Goal: Information Seeking & Learning: Learn about a topic

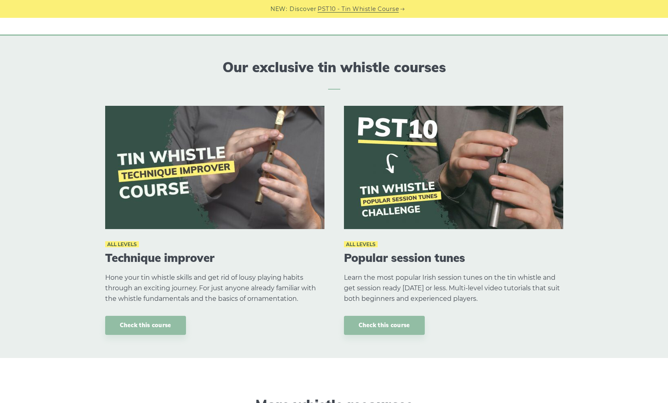
scroll to position [1077, 0]
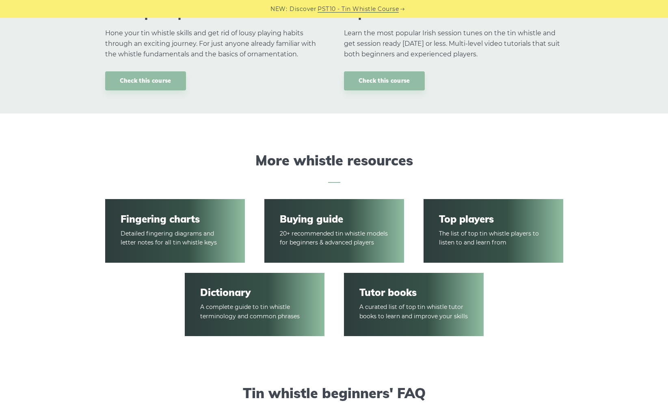
click at [149, 216] on link "Fingering charts" at bounding box center [175, 219] width 108 height 12
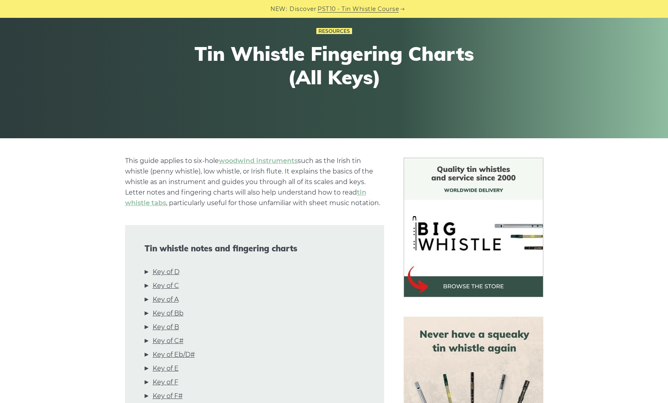
scroll to position [166, 0]
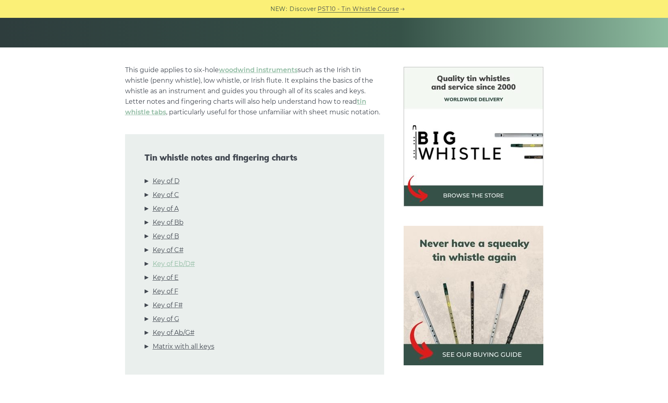
click at [177, 262] on link "Key of Eb/D#" at bounding box center [174, 264] width 42 height 11
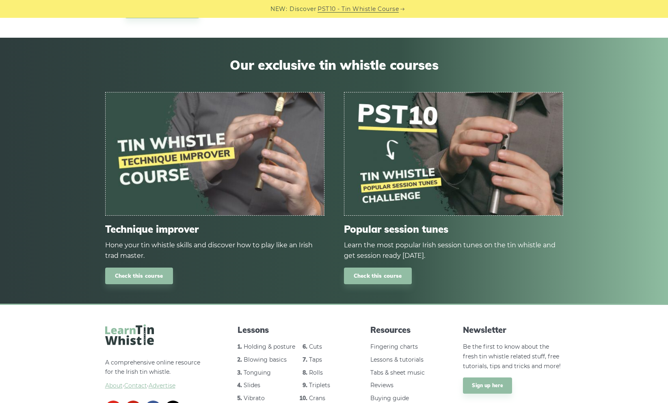
scroll to position [4445, 0]
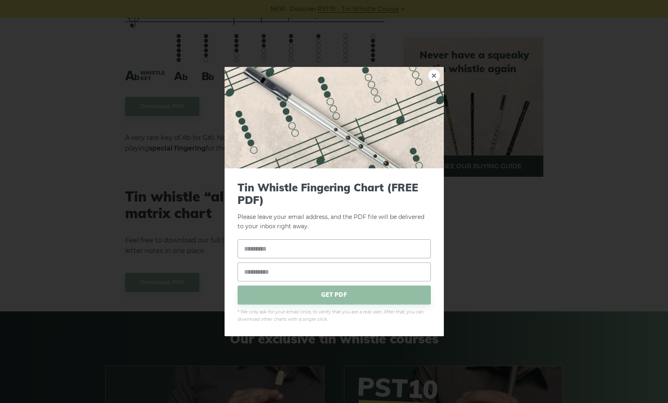
click at [434, 75] on link "×" at bounding box center [434, 75] width 12 height 12
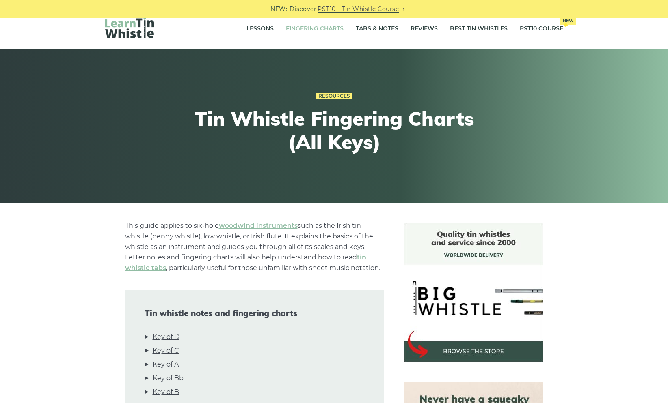
scroll to position [0, 0]
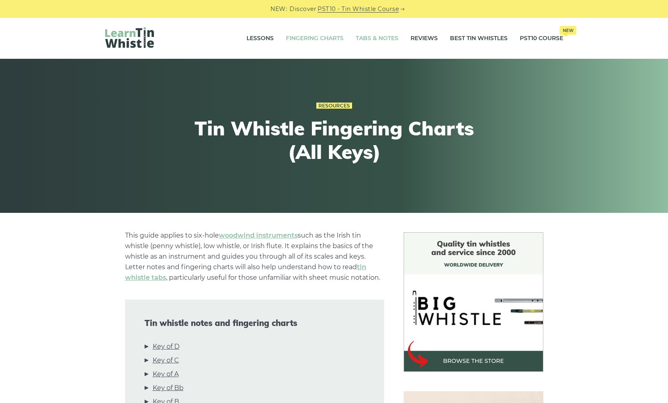
click at [383, 38] on link "Tabs & Notes" at bounding box center [377, 38] width 43 height 20
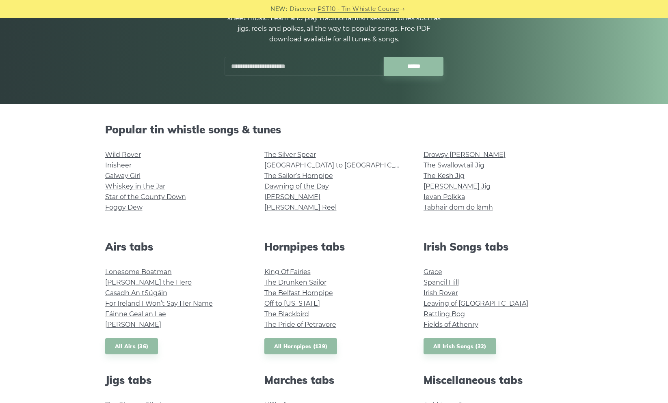
scroll to position [111, 0]
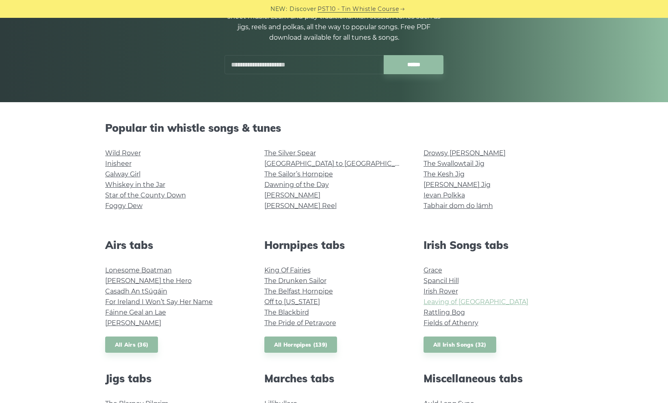
click at [435, 302] on link "Leaving of Liverpool" at bounding box center [475, 302] width 105 height 8
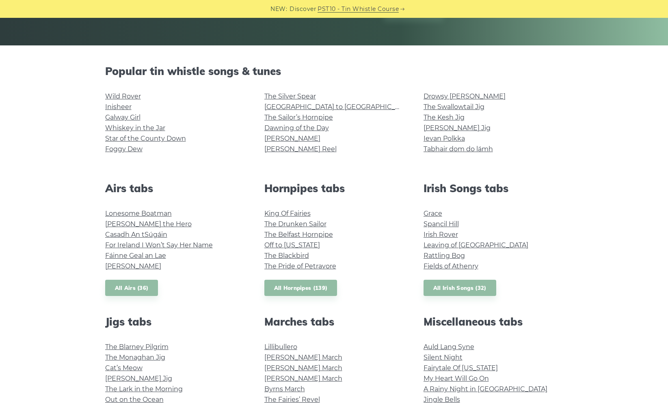
scroll to position [140, 0]
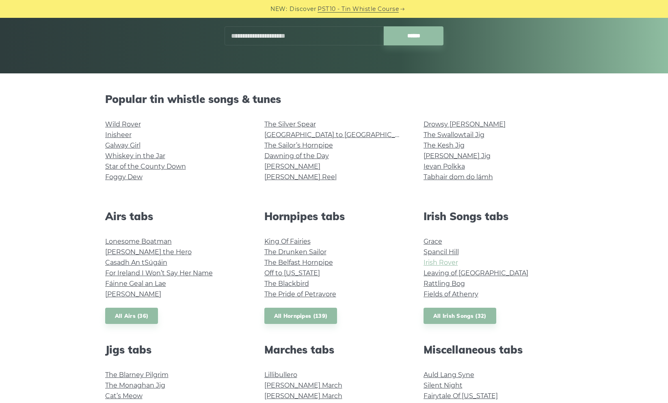
click at [442, 261] on link "Irish Rover" at bounding box center [440, 263] width 34 height 8
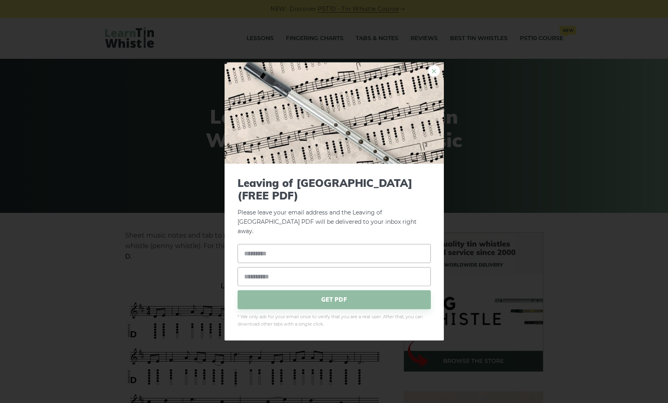
click at [435, 77] on link "×" at bounding box center [434, 71] width 12 height 12
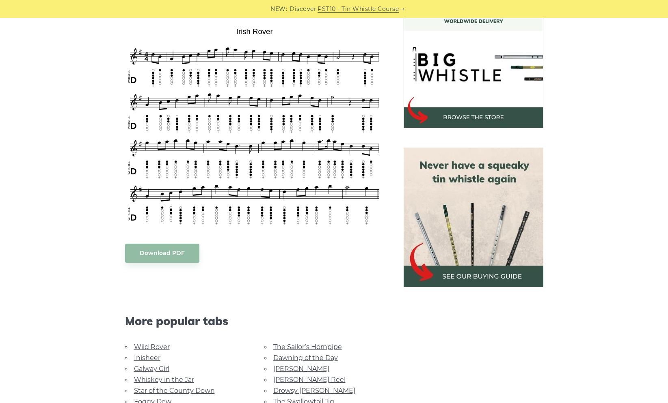
scroll to position [341, 0]
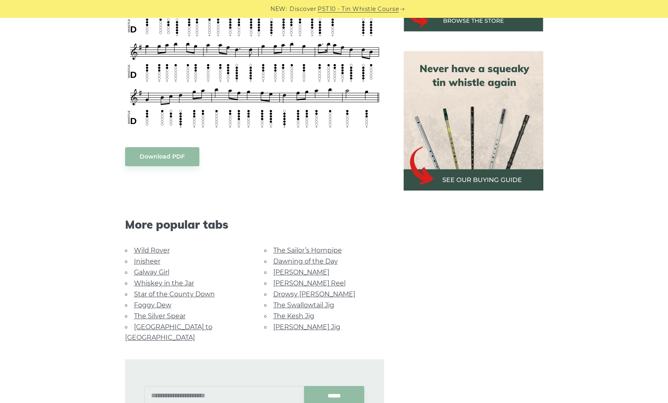
click at [285, 281] on link "[PERSON_NAME] Reel" at bounding box center [309, 284] width 72 height 8
click at [152, 248] on link "Wild Rover" at bounding box center [152, 251] width 36 height 8
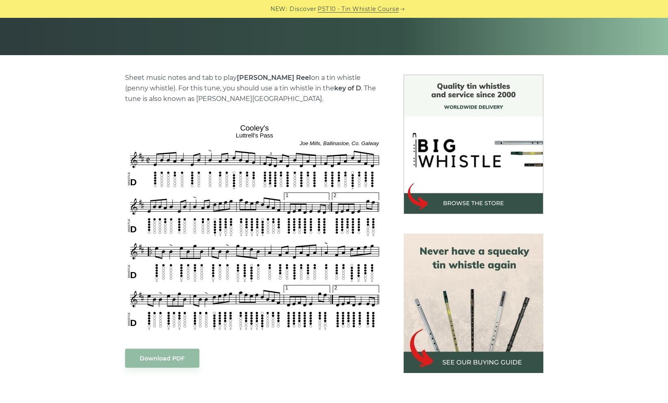
scroll to position [173, 0]
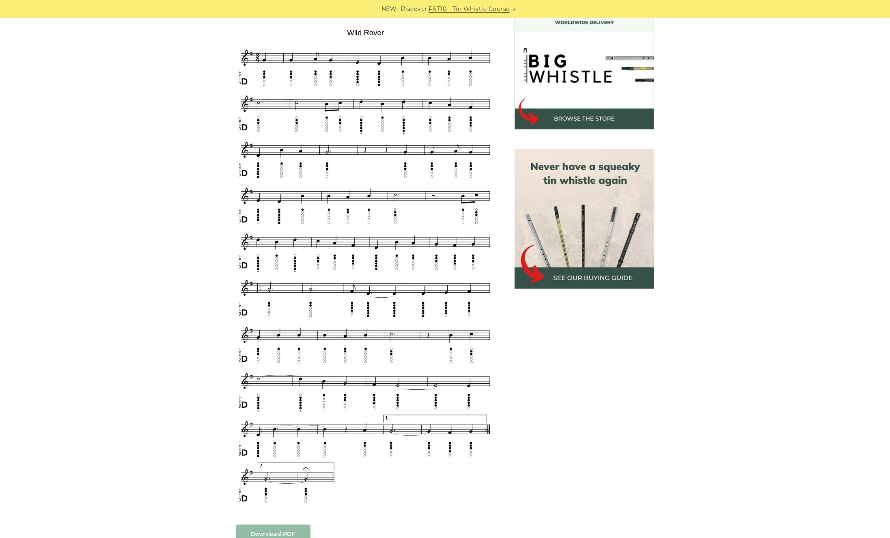
scroll to position [224, 0]
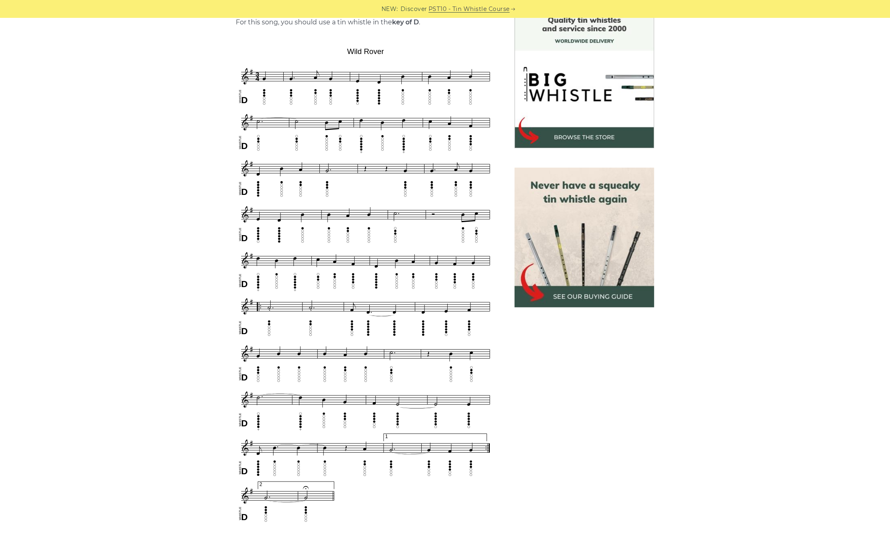
click at [627, 403] on aside at bounding box center [584, 414] width 159 height 811
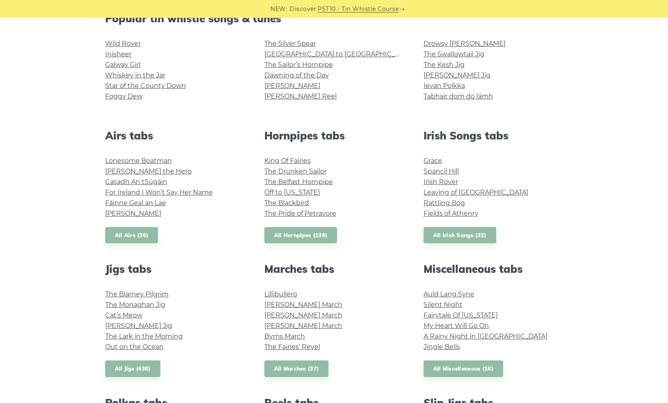
scroll to position [252, 0]
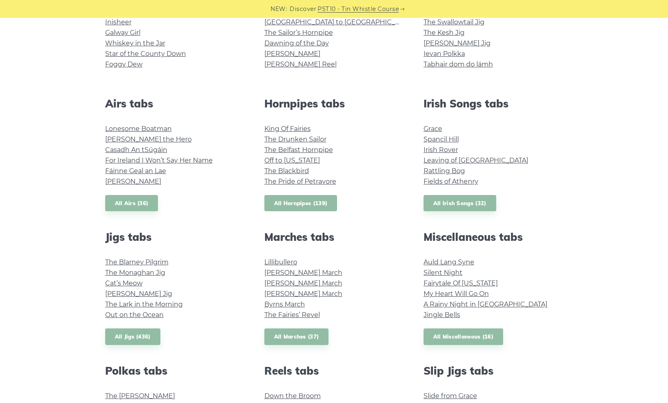
click at [292, 201] on link "All Hornpipes (139)" at bounding box center [300, 203] width 73 height 17
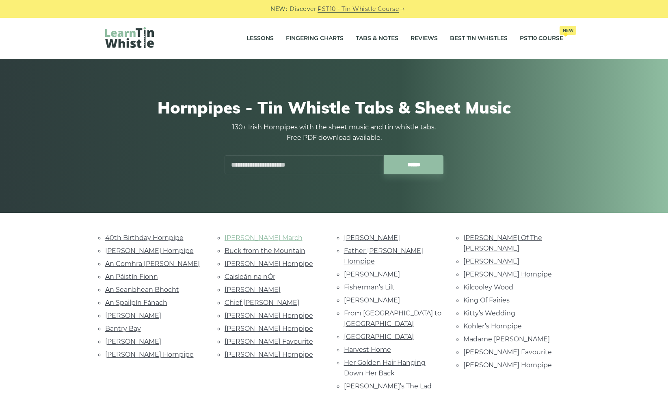
click at [248, 238] on link "[PERSON_NAME] March" at bounding box center [263, 238] width 78 height 8
click at [158, 236] on link "40th Birthday Hornpipe" at bounding box center [144, 238] width 78 height 8
click at [478, 310] on link "Kitty’s Wedding" at bounding box center [489, 314] width 52 height 8
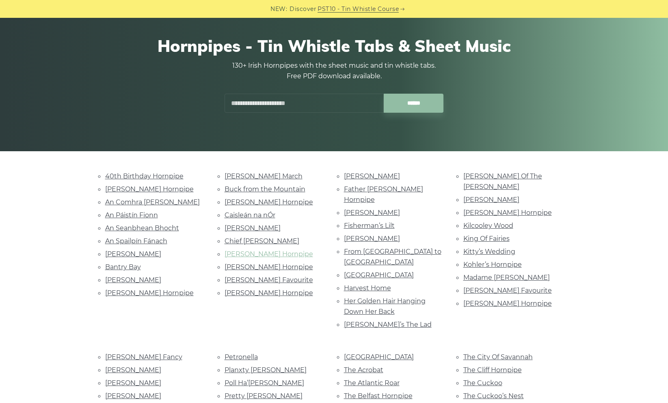
click at [239, 250] on link "[PERSON_NAME] Hornpipe" at bounding box center [268, 254] width 88 height 8
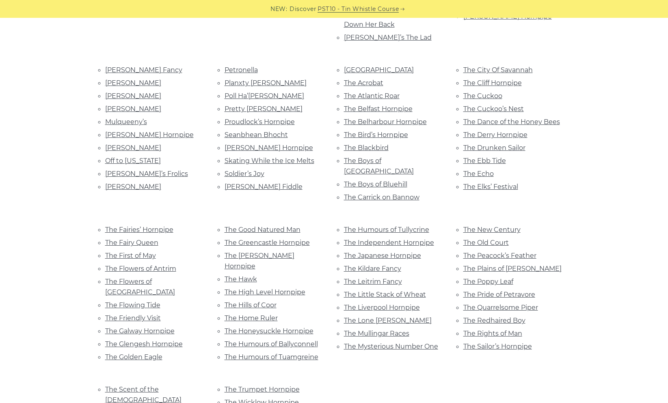
scroll to position [430, 0]
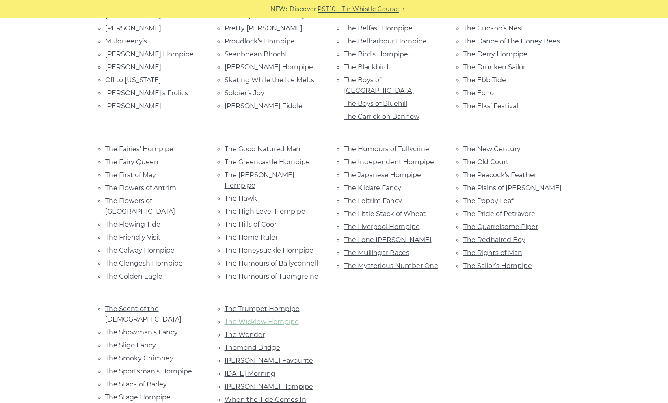
click at [256, 318] on link "The Wicklow Hornpipe" at bounding box center [261, 322] width 74 height 8
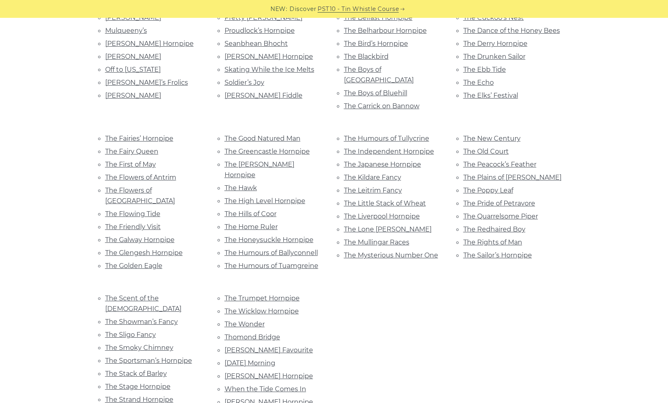
scroll to position [442, 0]
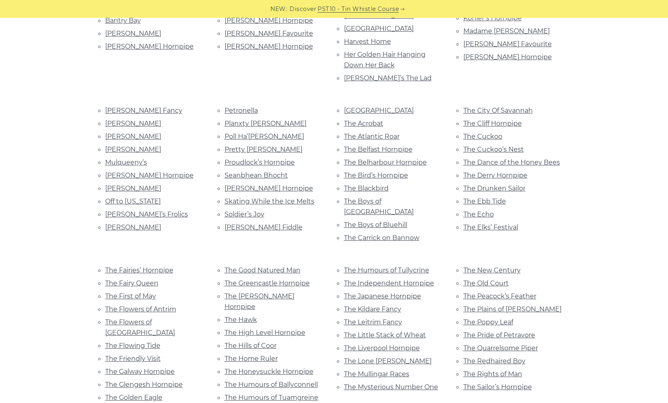
scroll to position [0, 0]
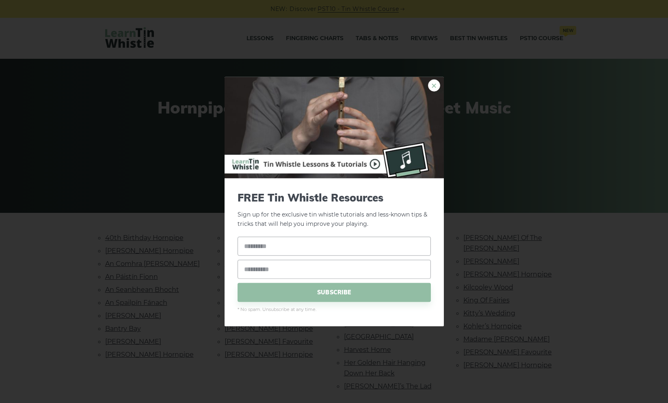
click at [436, 84] on link "×" at bounding box center [434, 86] width 12 height 12
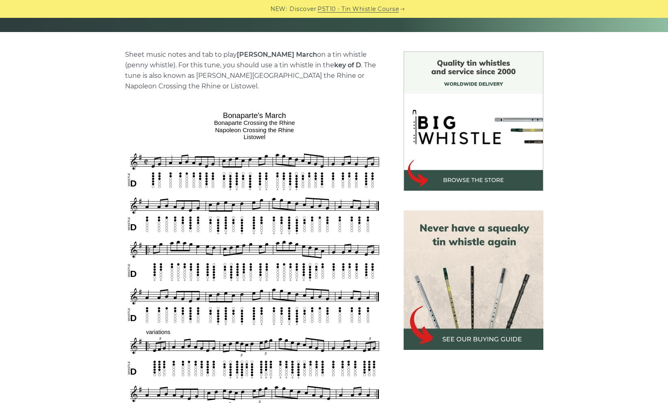
scroll to position [183, 0]
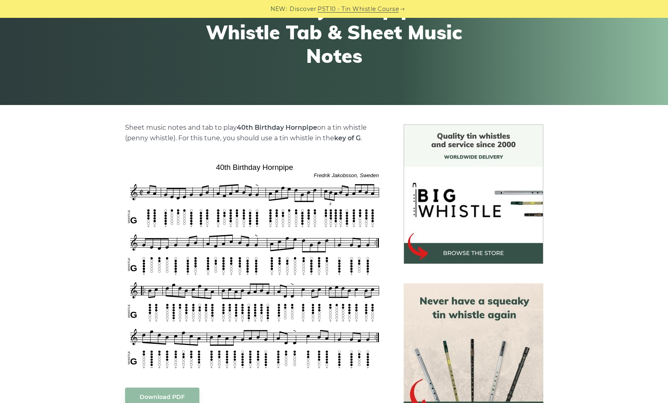
scroll to position [110, 0]
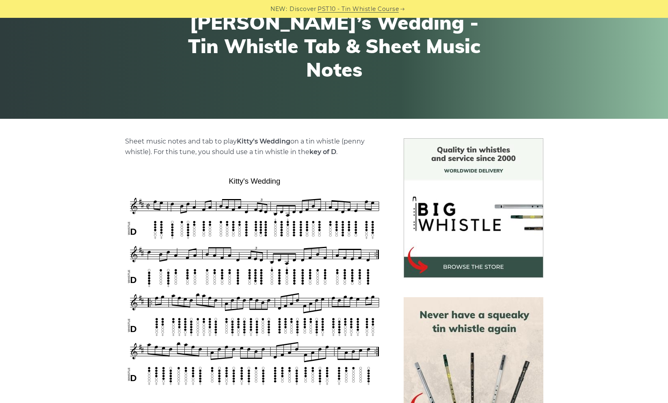
scroll to position [105, 0]
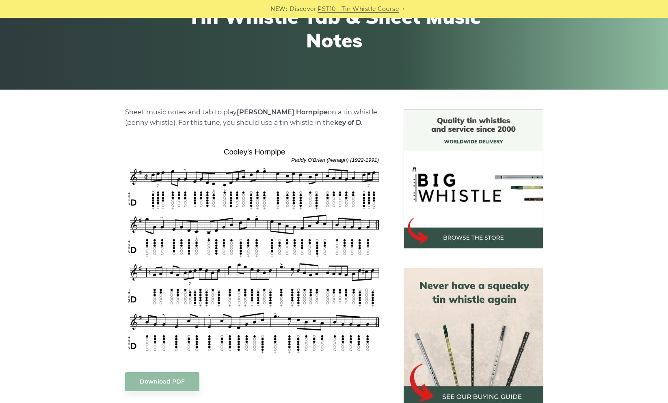
scroll to position [179, 0]
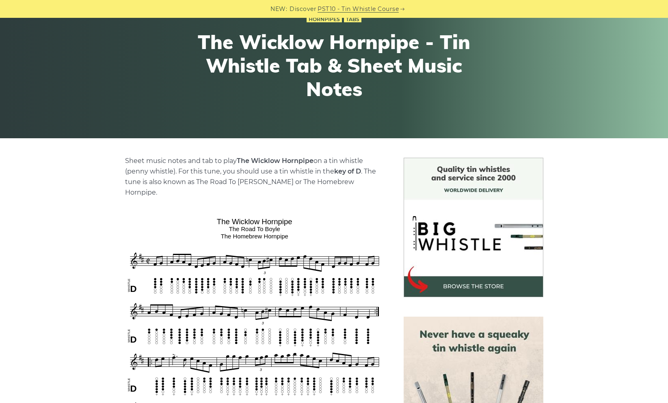
scroll to position [139, 0]
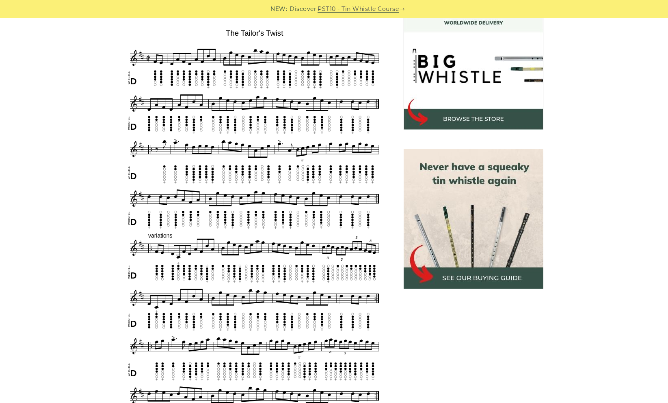
scroll to position [231, 0]
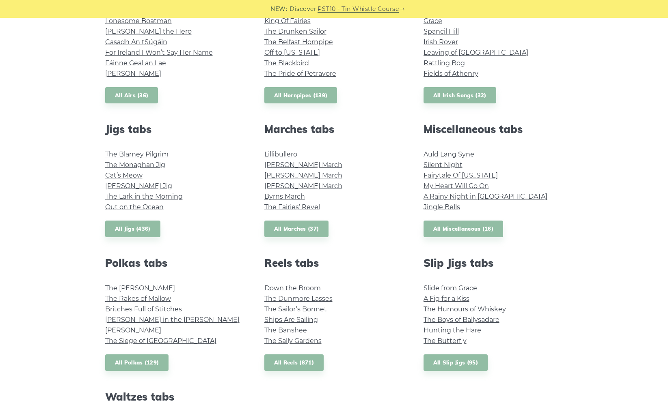
scroll to position [396, 0]
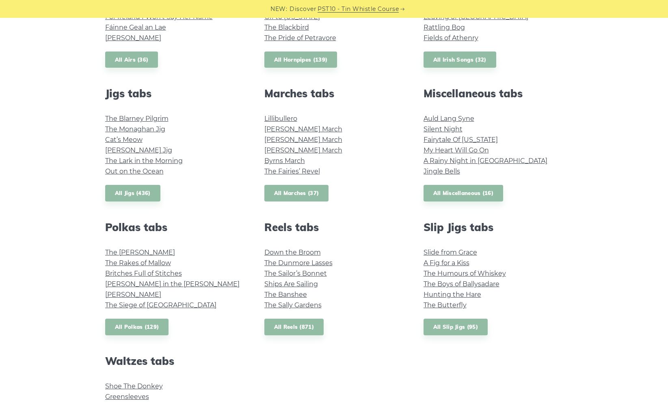
click at [290, 192] on link "All Marches (37)" at bounding box center [296, 193] width 65 height 17
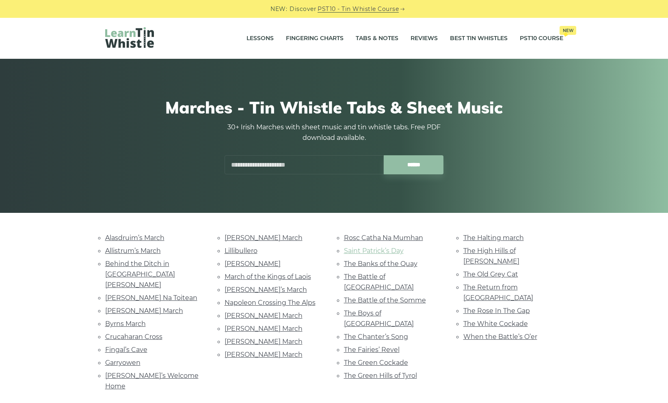
click at [362, 250] on link "Saint Patrick’s Day" at bounding box center [374, 251] width 60 height 8
click at [495, 284] on link "The Return from Fingal" at bounding box center [498, 293] width 70 height 18
click at [140, 294] on link "Bó Mhín Na Toitean" at bounding box center [151, 298] width 92 height 8
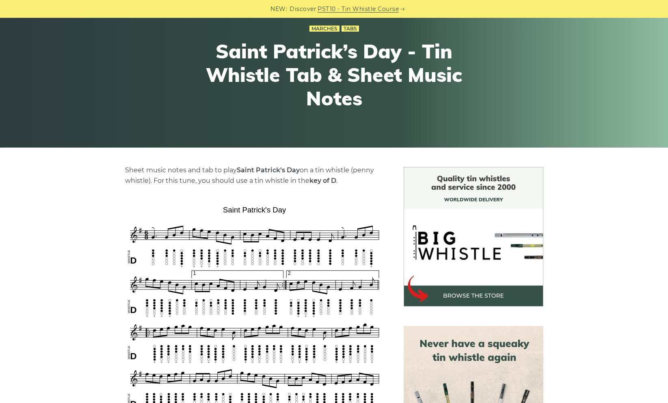
scroll to position [134, 0]
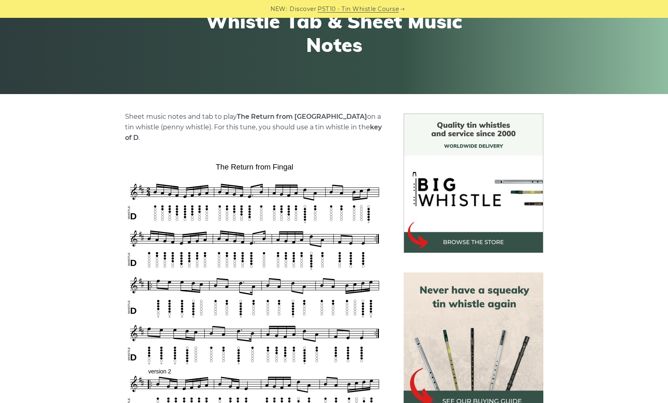
scroll to position [127, 0]
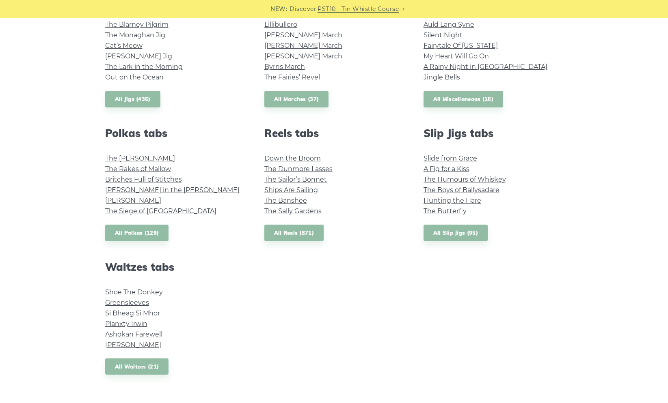
scroll to position [504, 0]
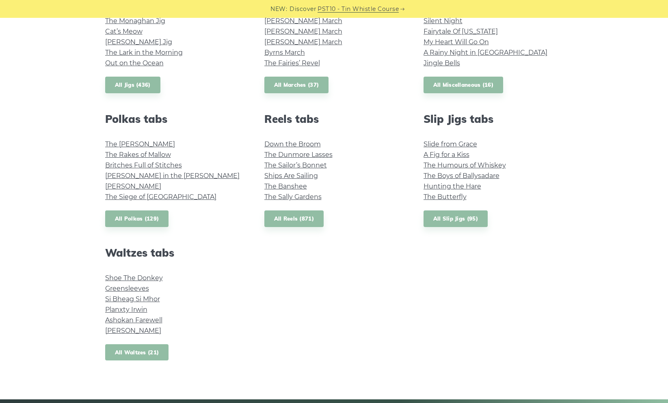
click at [137, 350] on link "All Waltzes (21)" at bounding box center [137, 353] width 64 height 17
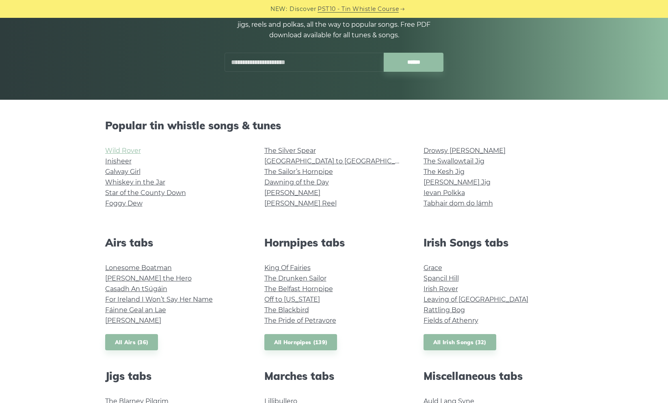
click at [128, 149] on link "Wild Rover" at bounding box center [123, 151] width 36 height 8
drag, startPoint x: 293, startPoint y: 161, endPoint x: 299, endPoint y: 161, distance: 6.1
click at [293, 161] on link "Rocky Road to Dublin" at bounding box center [339, 161] width 150 height 8
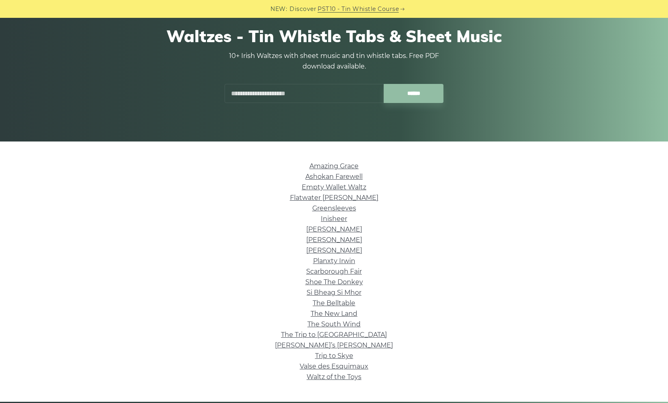
scroll to position [88, 0]
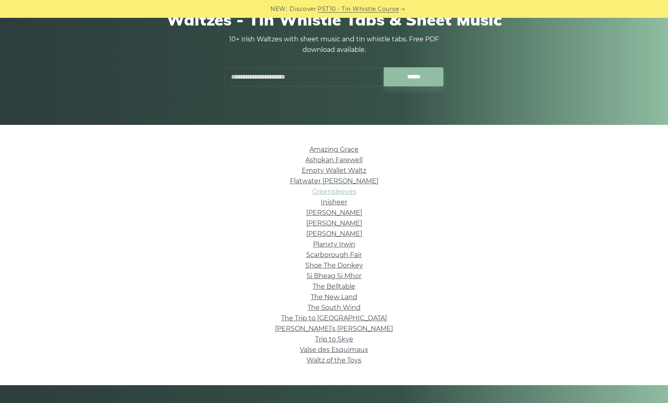
click at [338, 190] on link "Greensleeves" at bounding box center [334, 192] width 44 height 8
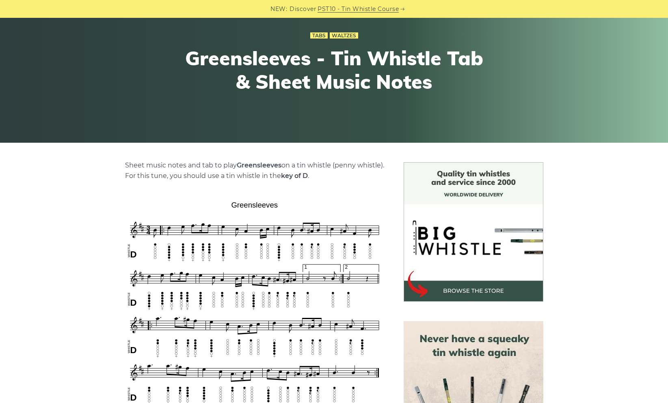
scroll to position [141, 0]
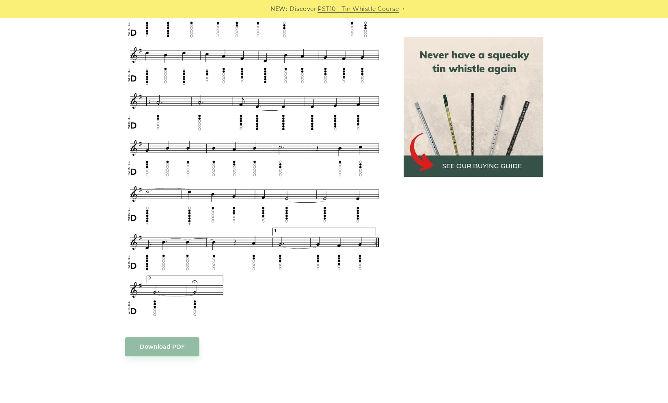
scroll to position [428, 0]
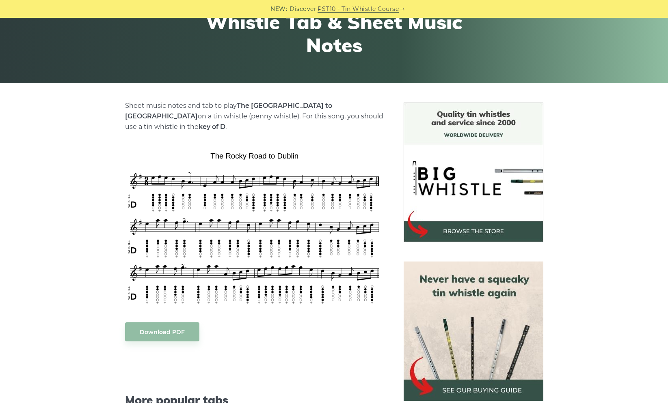
scroll to position [132, 0]
